Goal: Information Seeking & Learning: Learn about a topic

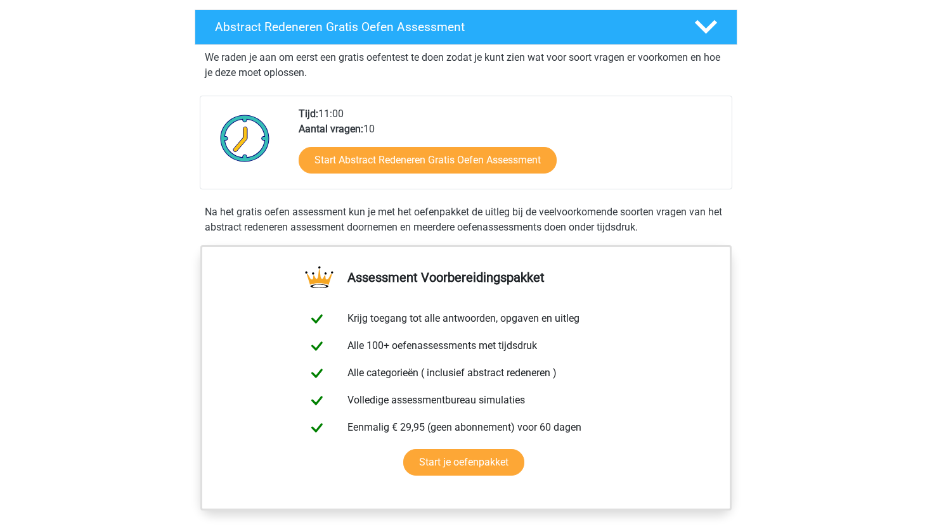
scroll to position [221, 0]
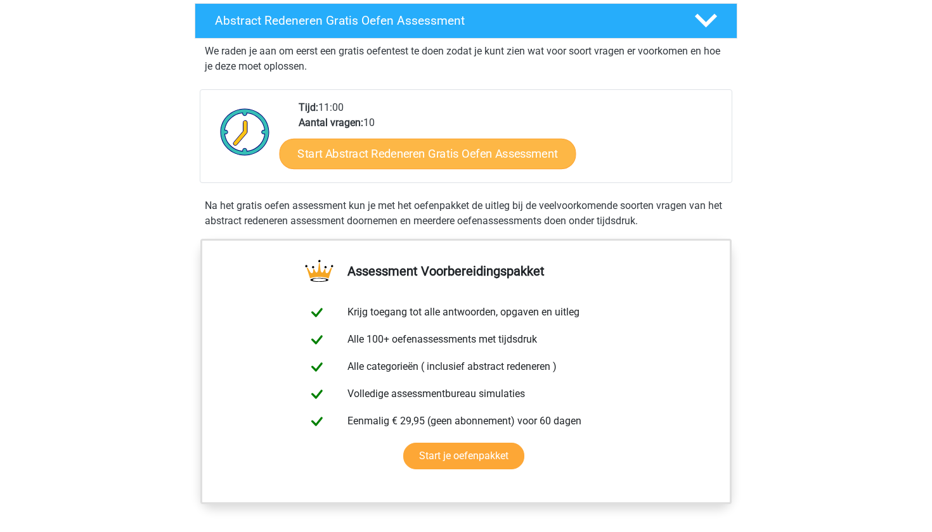
click at [402, 160] on link "Start Abstract Redeneren Gratis Oefen Assessment" at bounding box center [427, 153] width 297 height 30
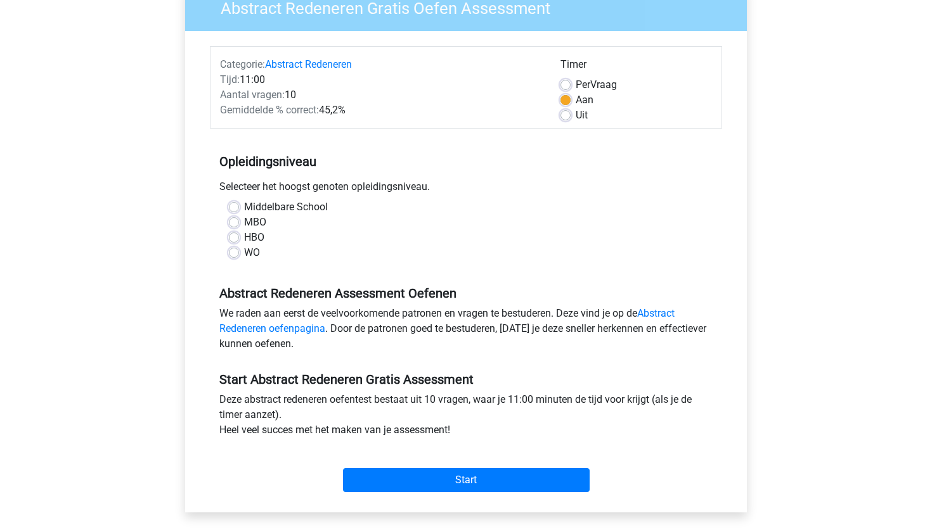
scroll to position [119, 0]
click at [235, 227] on div "MBO" at bounding box center [466, 221] width 474 height 15
click at [235, 215] on div "MBO" at bounding box center [466, 221] width 474 height 15
click at [244, 222] on label "MBO" at bounding box center [255, 221] width 22 height 15
click at [235, 222] on input "MBO" at bounding box center [234, 220] width 10 height 13
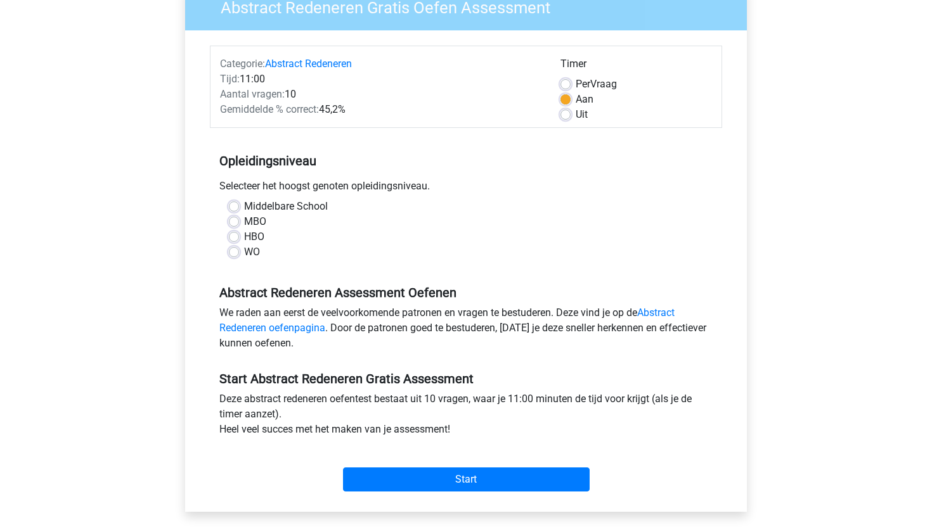
radio input "true"
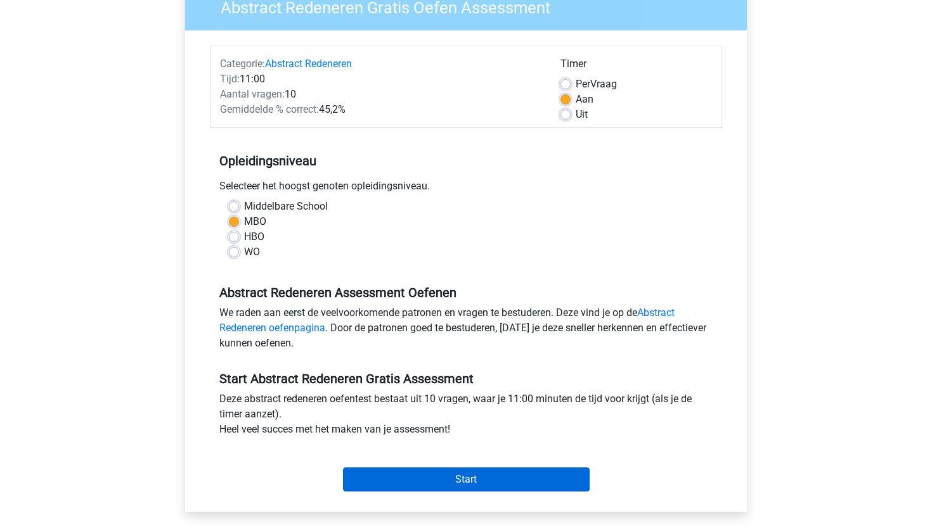
click at [487, 474] on input "Start" at bounding box center [466, 480] width 247 height 24
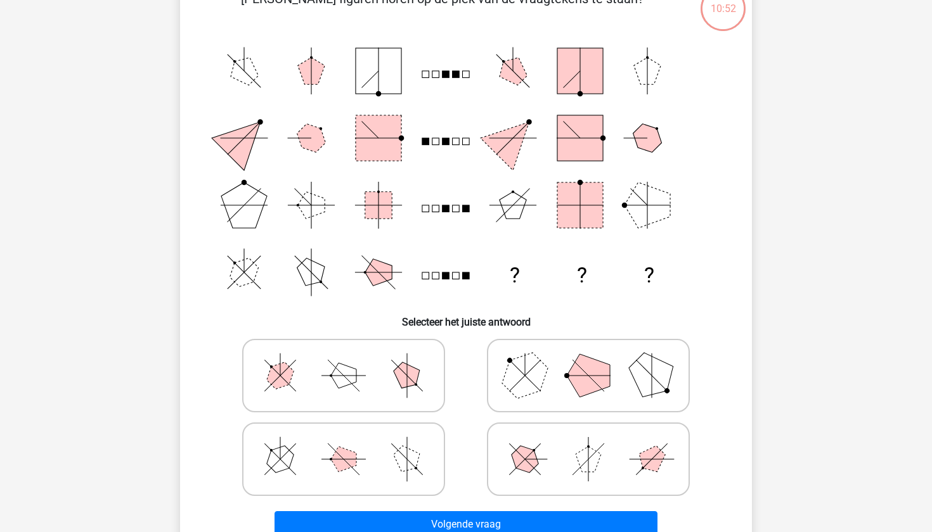
scroll to position [110, 0]
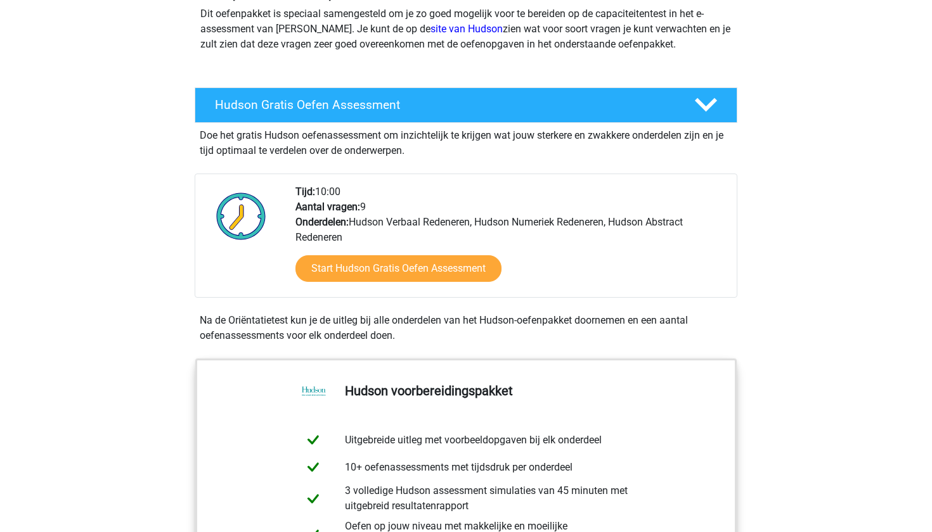
scroll to position [156, 0]
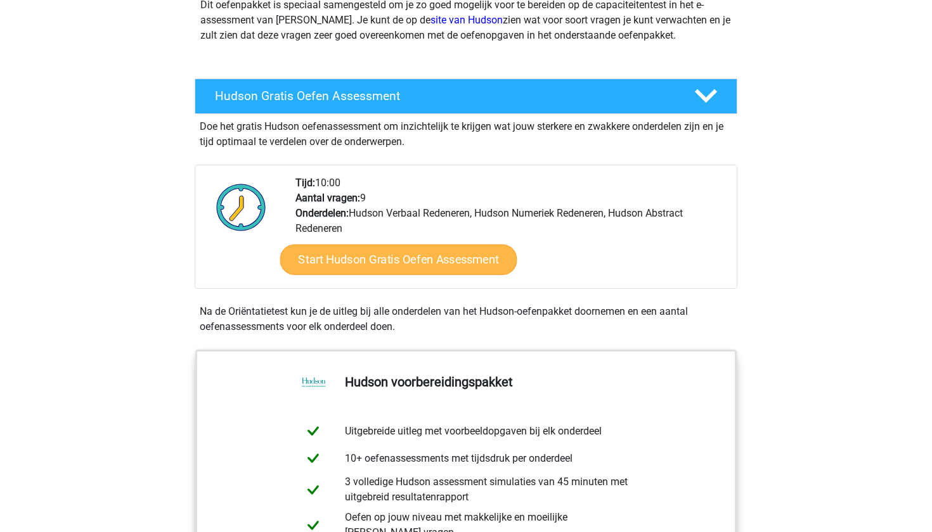
click at [369, 262] on link "Start Hudson Gratis Oefen Assessment" at bounding box center [398, 260] width 237 height 30
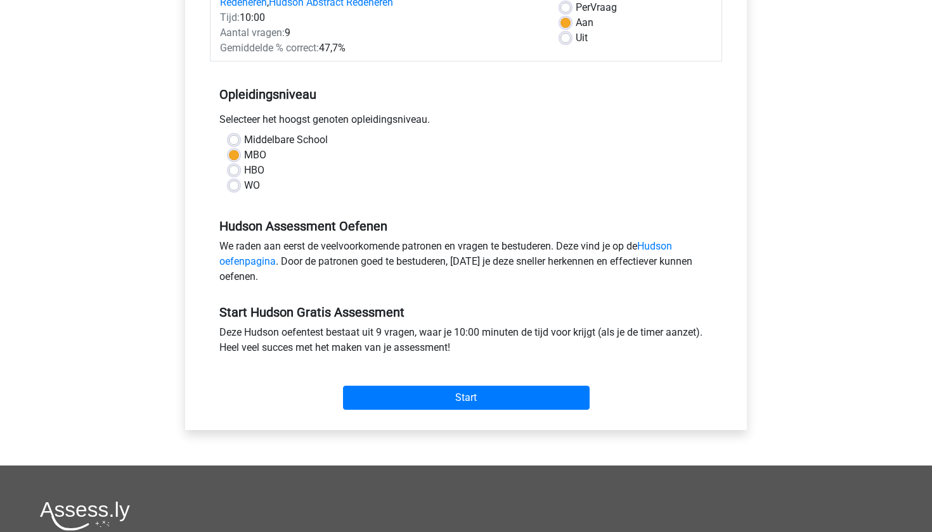
scroll to position [196, 0]
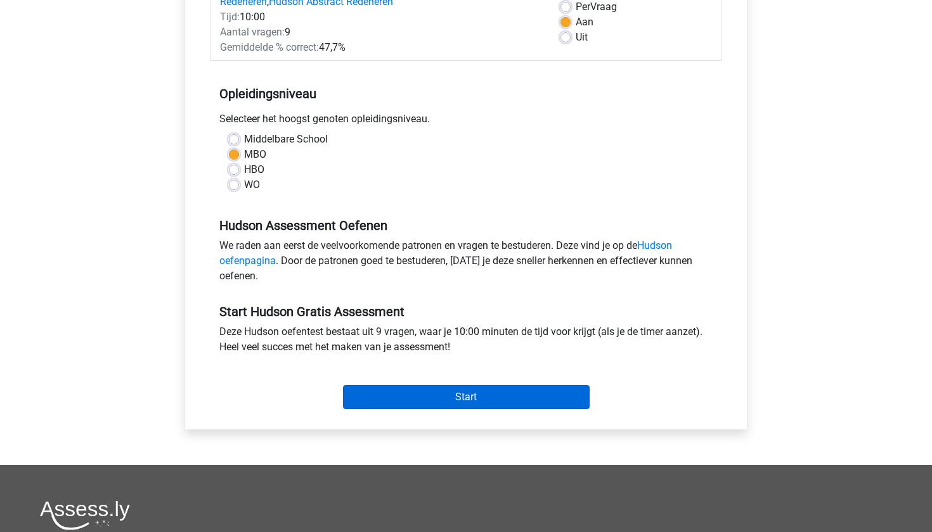
click at [461, 399] on input "Start" at bounding box center [466, 397] width 247 height 24
